Goal: Find specific page/section: Find specific page/section

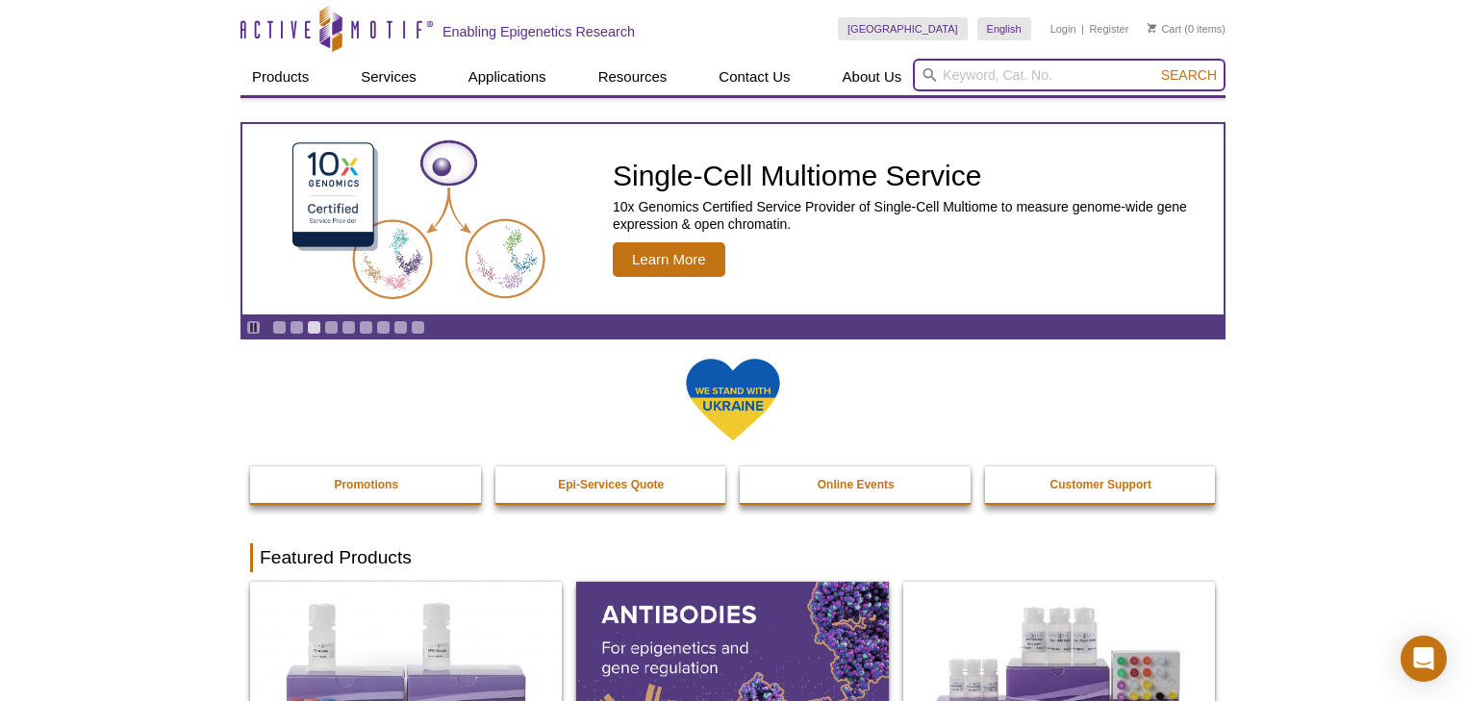
click at [1016, 61] on input "search" at bounding box center [1069, 75] width 313 height 33
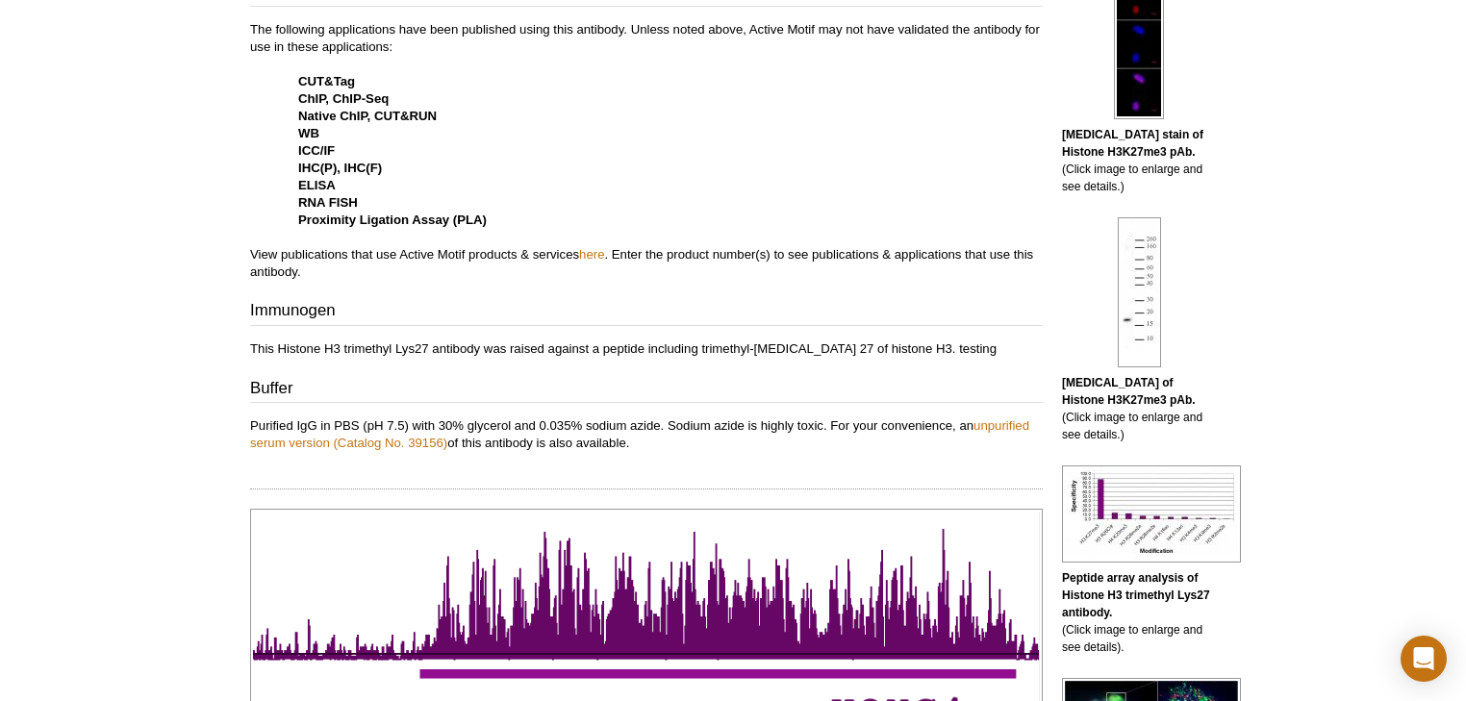
scroll to position [72, 0]
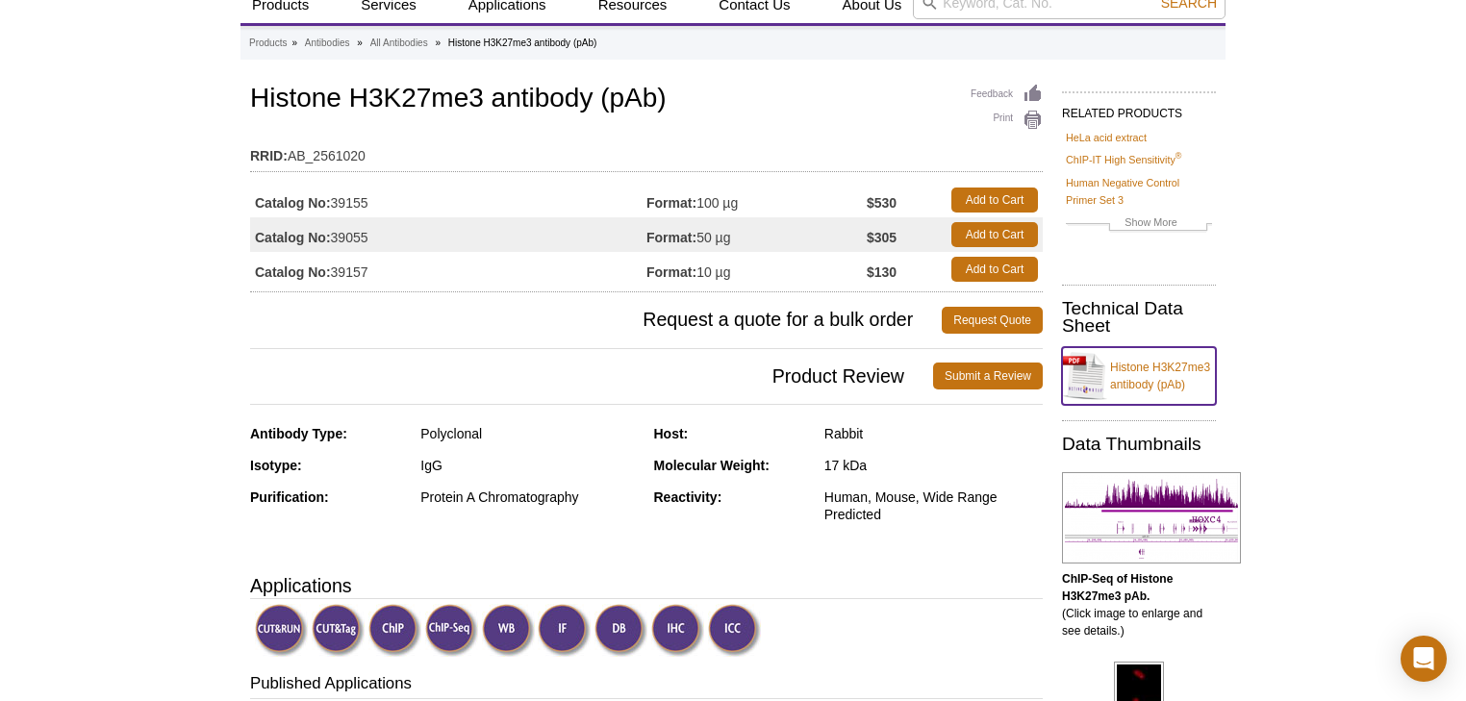
click at [1151, 369] on link "Histone H3K27me3 antibody (pAb)" at bounding box center [1139, 376] width 154 height 58
